Goal: Information Seeking & Learning: Learn about a topic

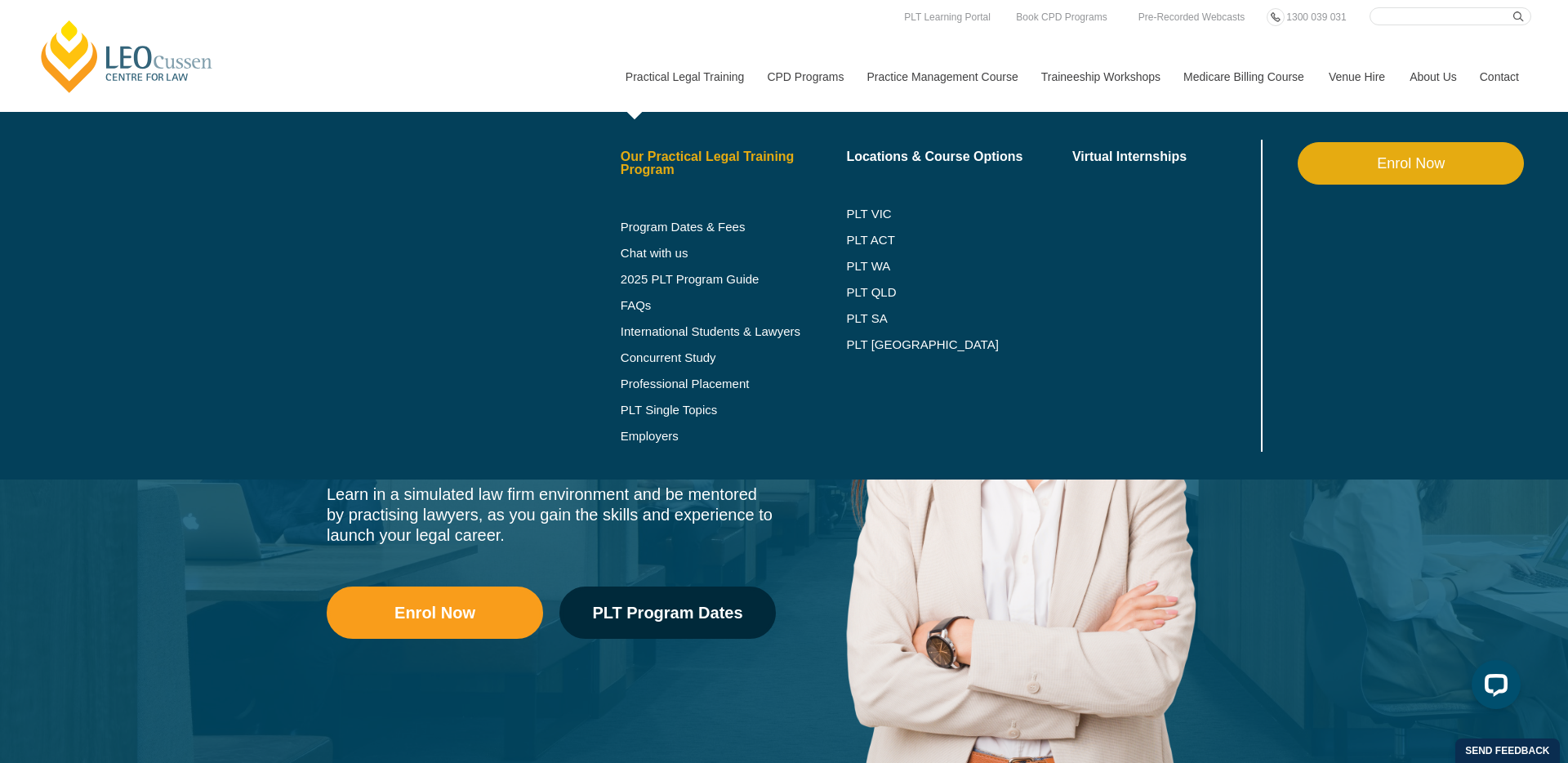
click at [714, 160] on link "Our Practical Legal Training Program" at bounding box center [734, 163] width 226 height 26
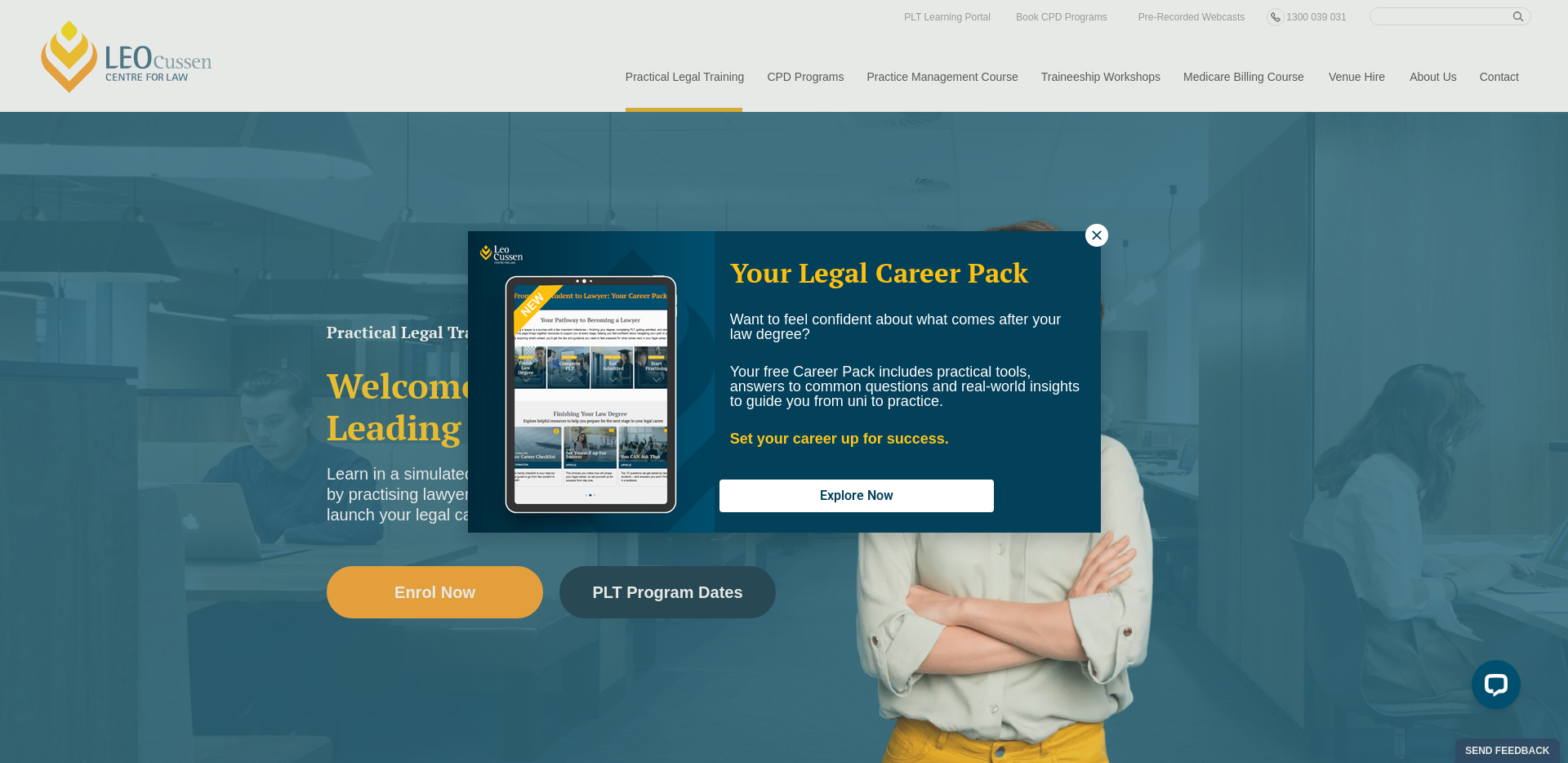
click at [1081, 72] on div "Your Legal Career Pack Want to feel confident about what comes after your law d…" at bounding box center [784, 381] width 1568 height 763
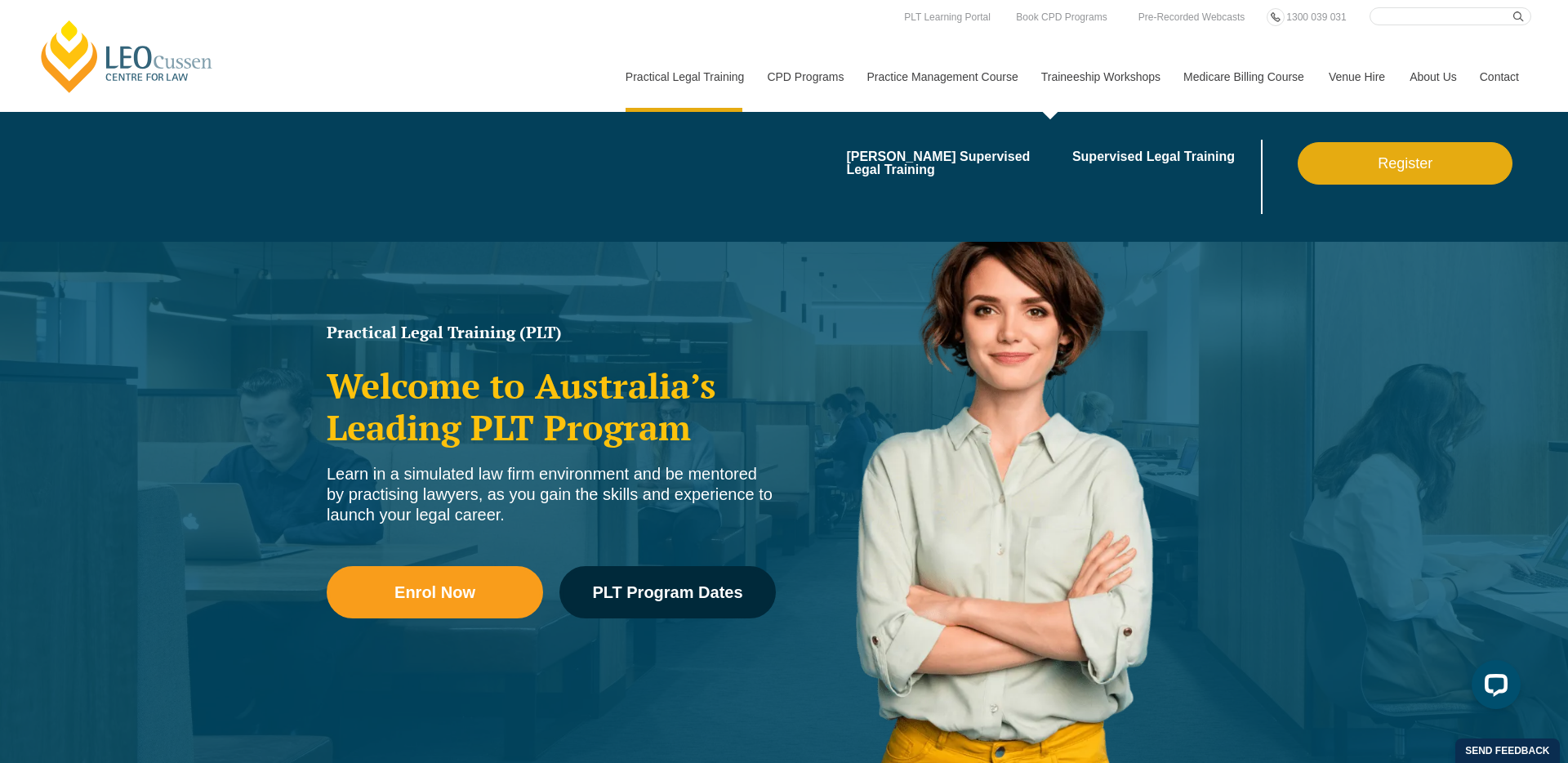
click at [1082, 79] on link "Traineeship Workshops" at bounding box center [1099, 77] width 142 height 71
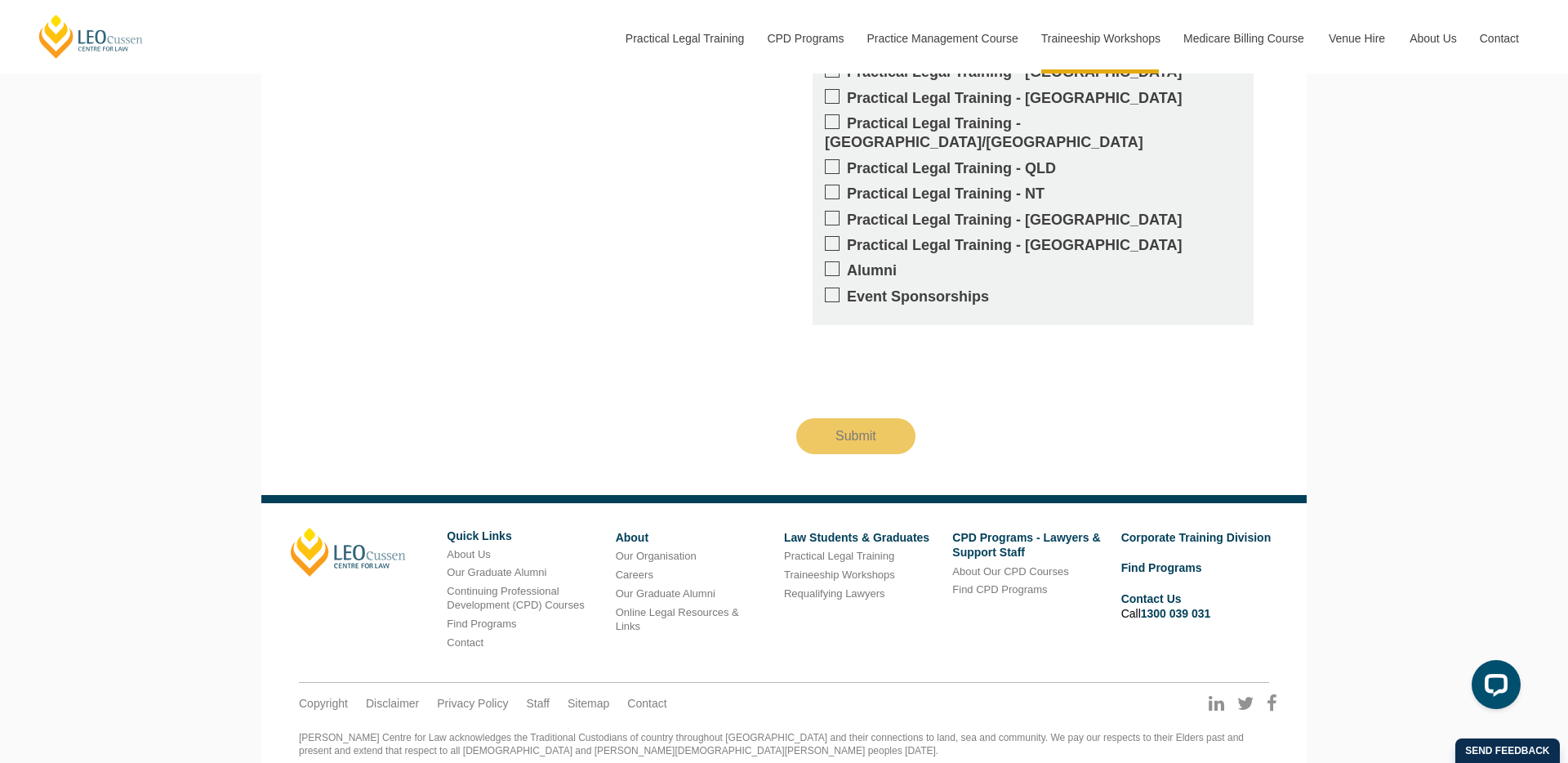
scroll to position [1768, 0]
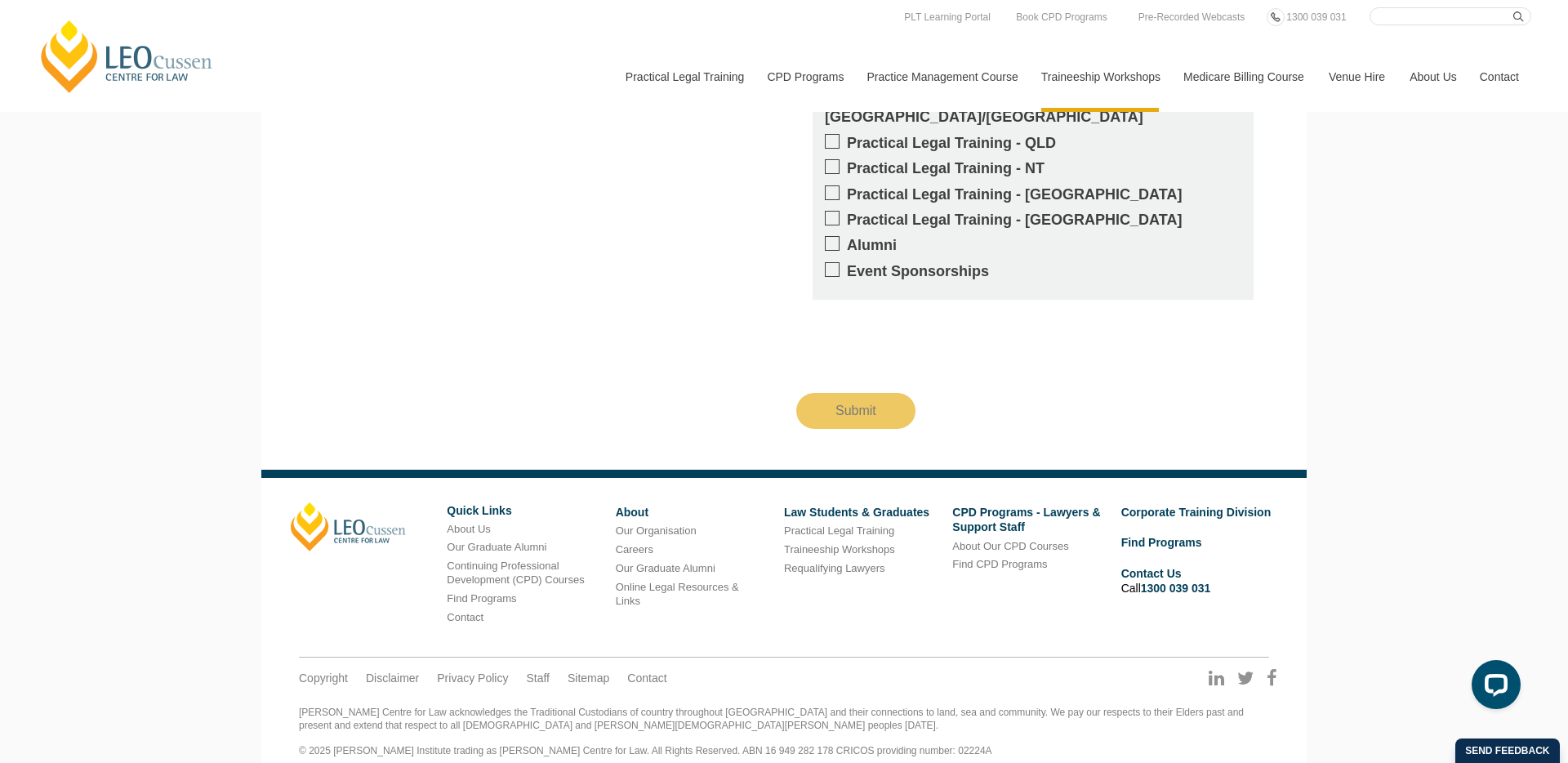
click at [1496, 74] on link "Contact" at bounding box center [1498, 77] width 64 height 71
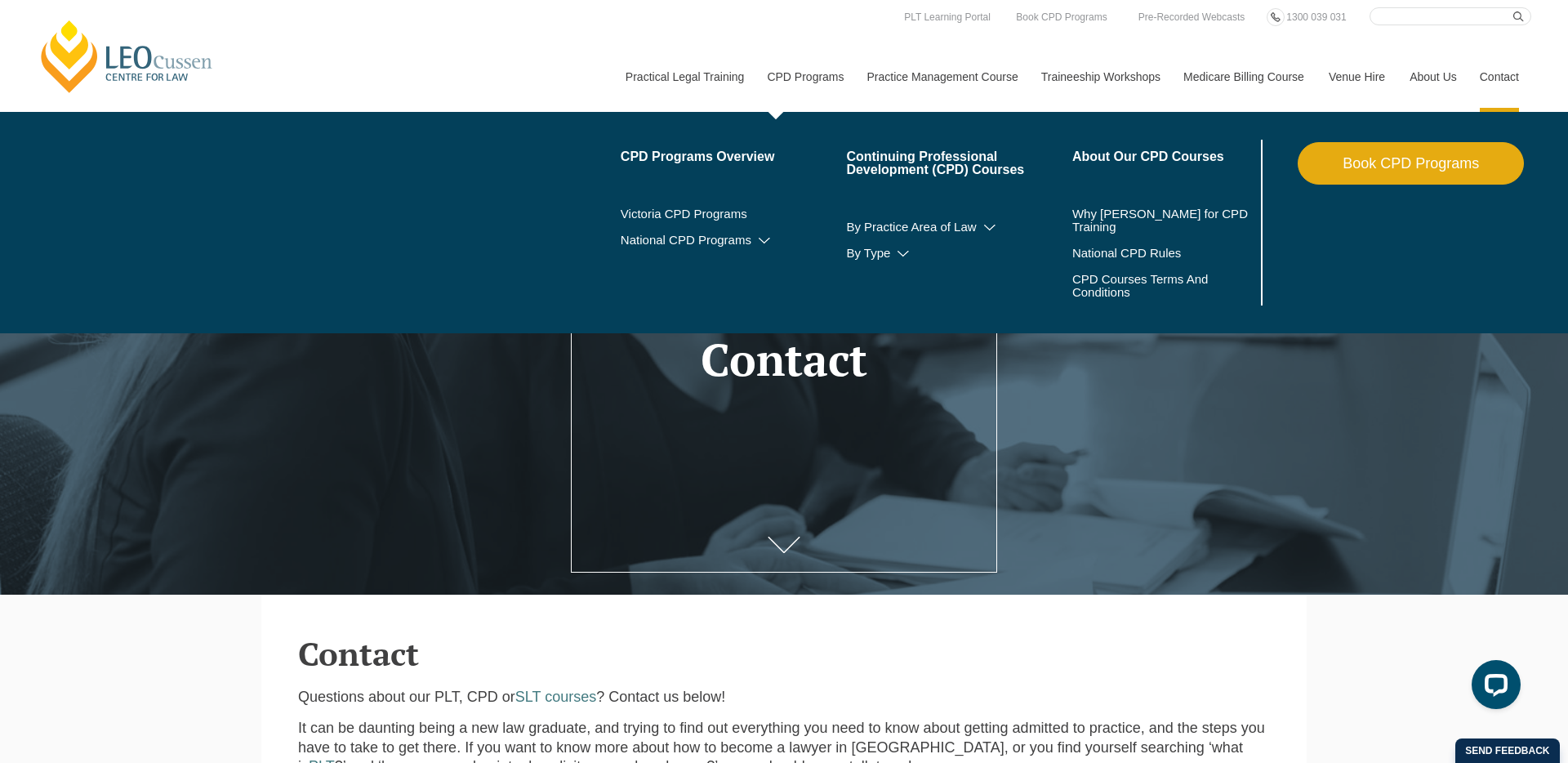
click at [768, 72] on link "CPD Programs" at bounding box center [804, 77] width 100 height 71
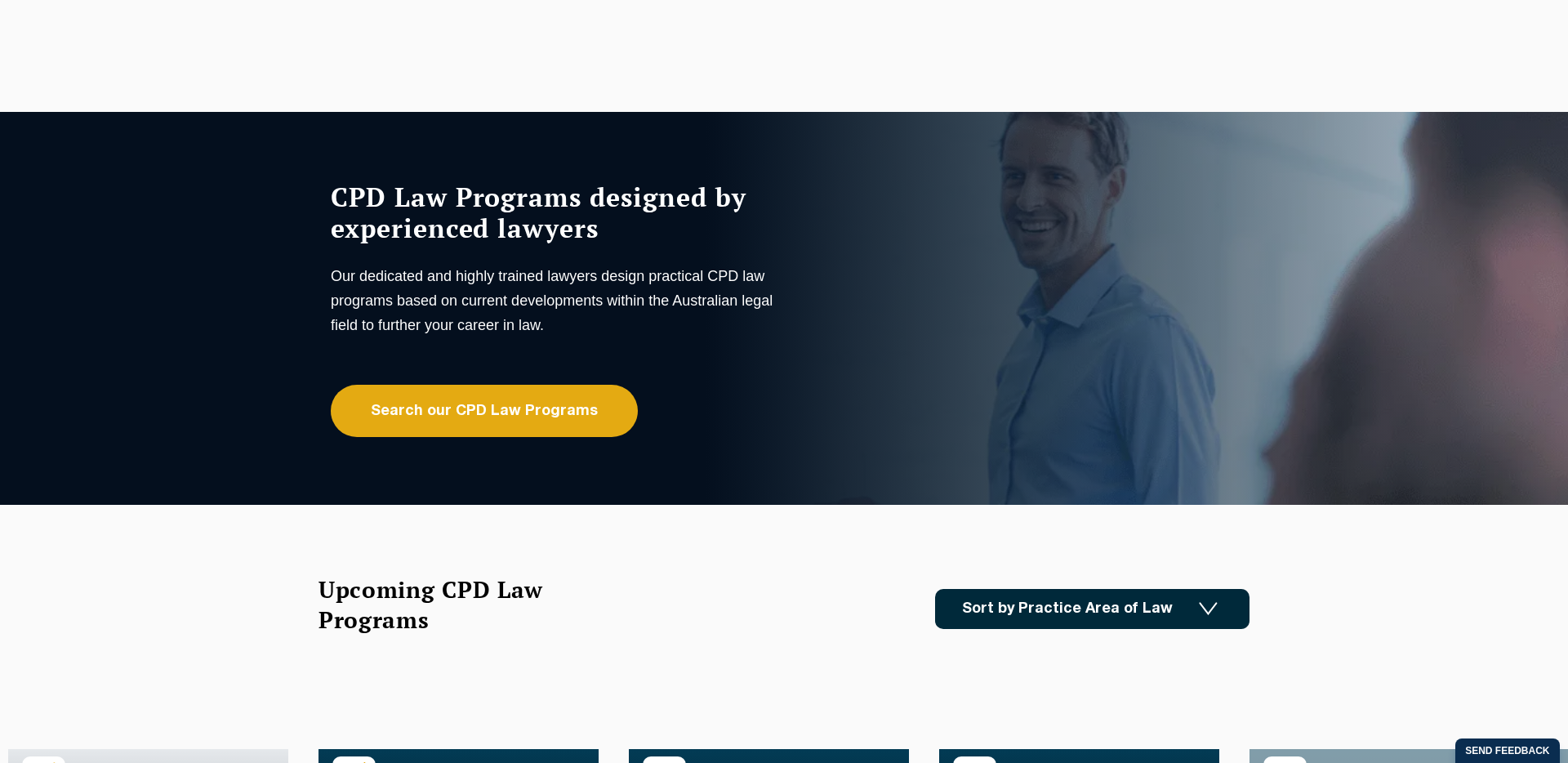
click at [1021, 615] on link "Sort by Practice Area of Law" at bounding box center [1092, 608] width 314 height 40
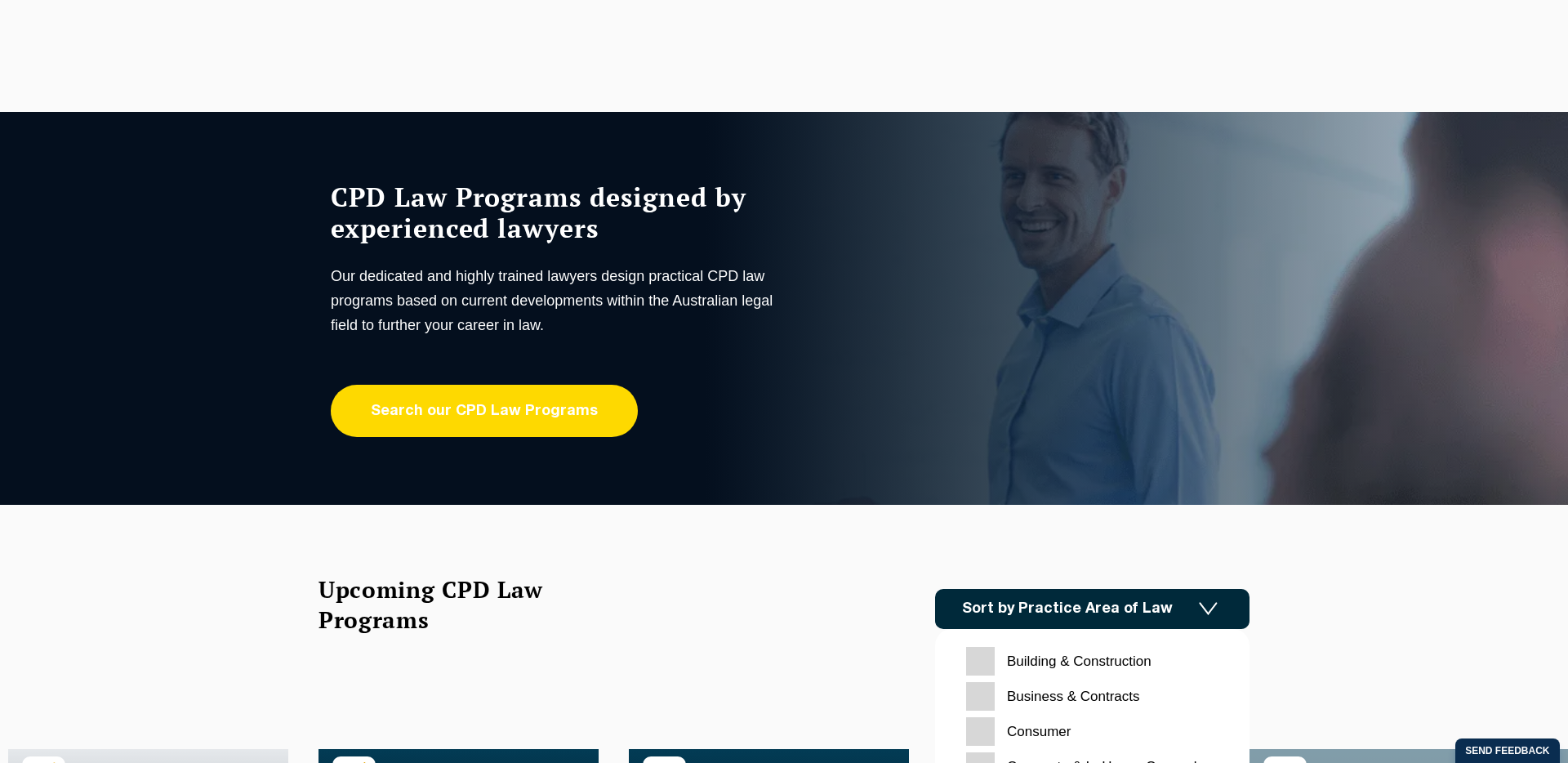
click at [464, 422] on link "Search our CPD Law Programs" at bounding box center [484, 410] width 307 height 52
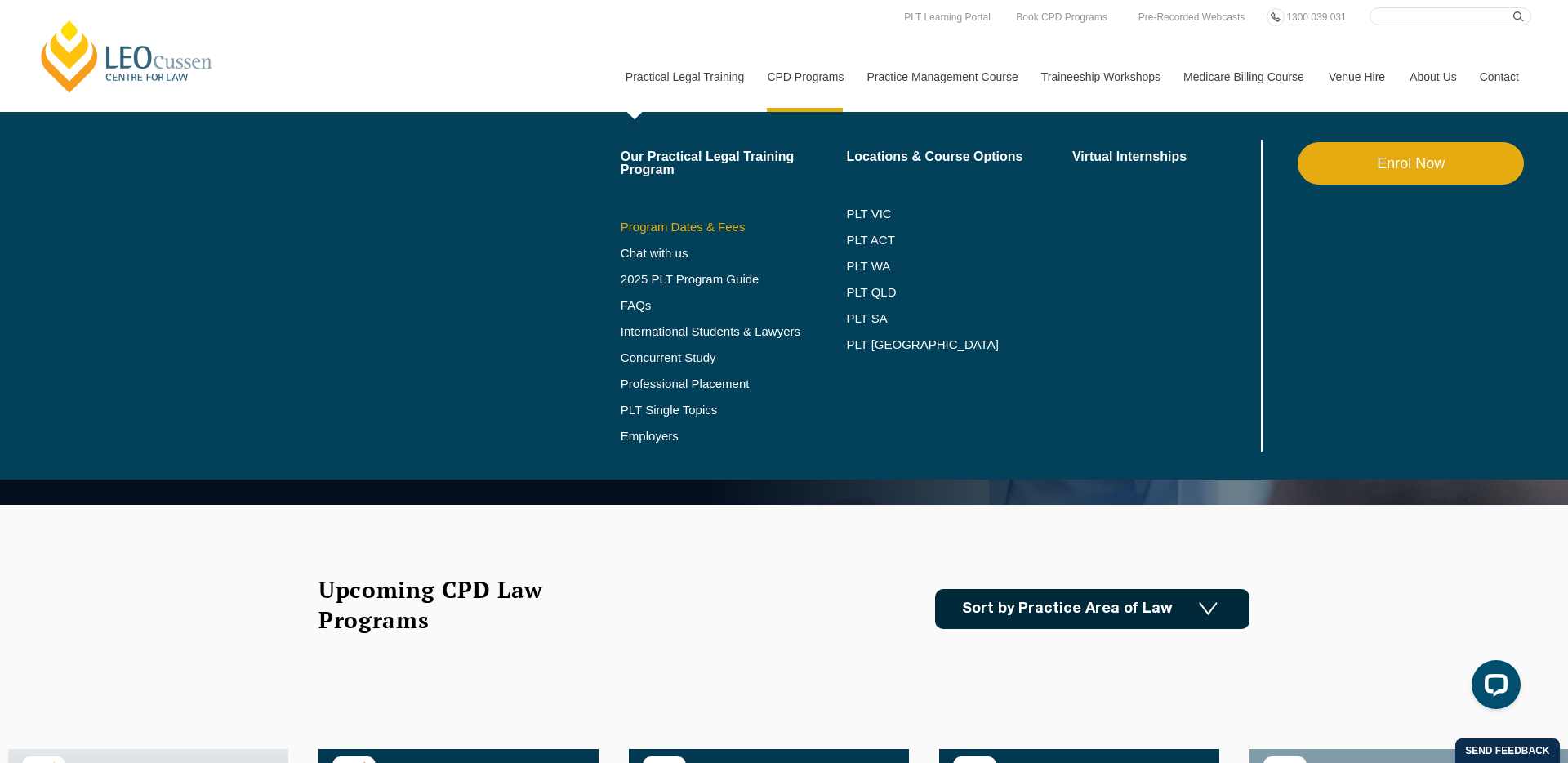
click at [670, 226] on link "Program Dates & Fees" at bounding box center [734, 226] width 226 height 13
